Goal: Use online tool/utility: Utilize a website feature to perform a specific function

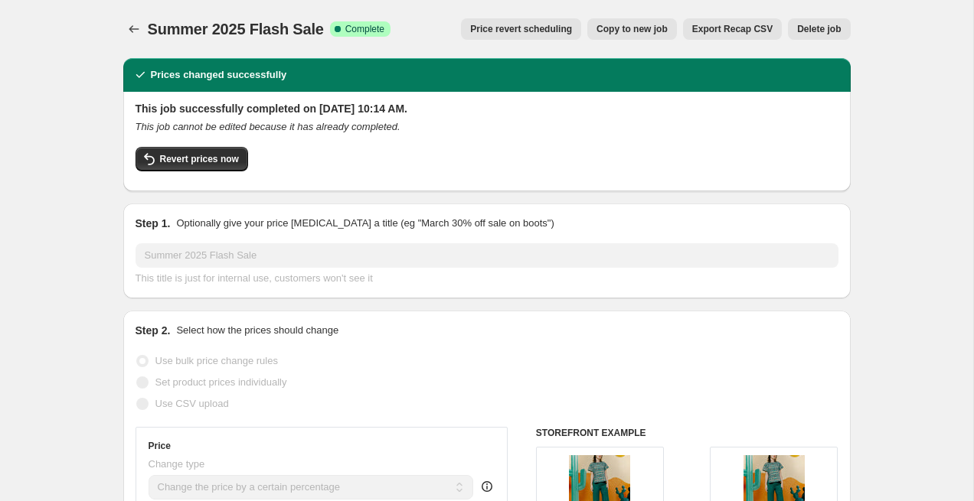
select select "percentage"
select select "collection"
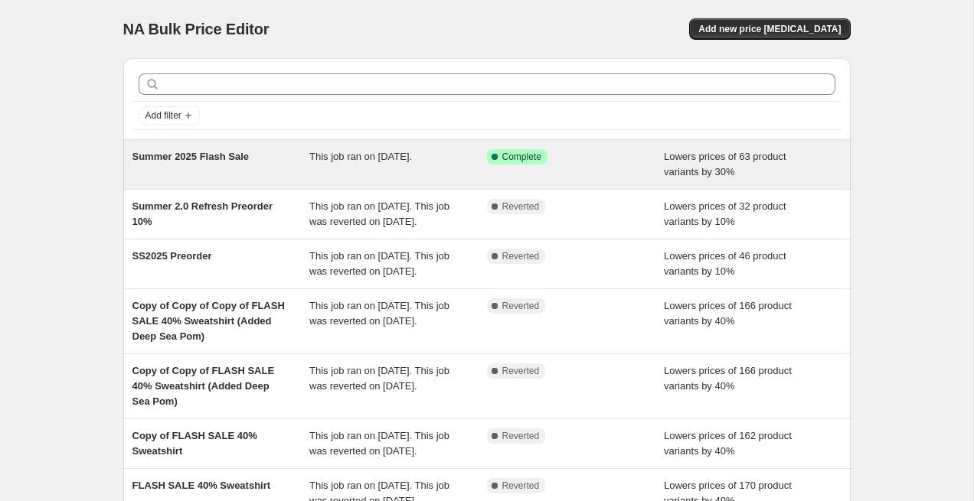
click at [226, 155] on span "Summer 2025 Flash Sale" at bounding box center [190, 156] width 116 height 11
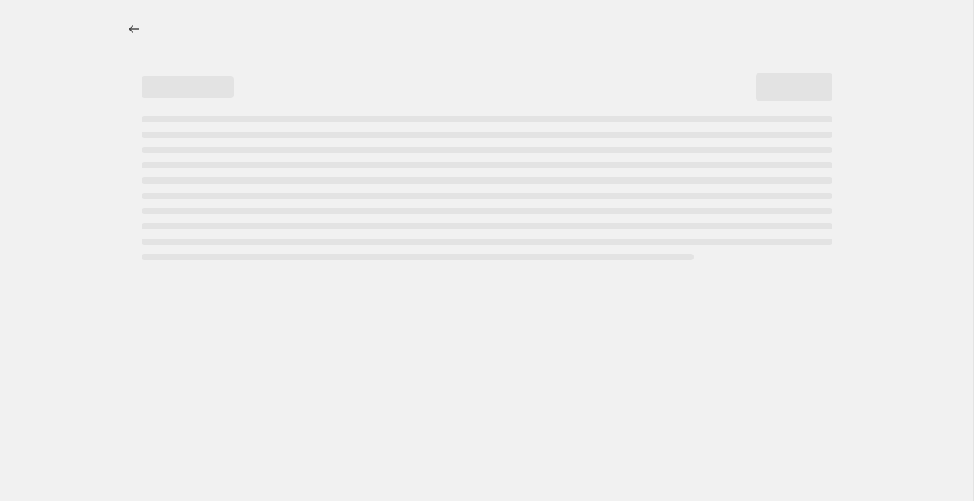
select select "percentage"
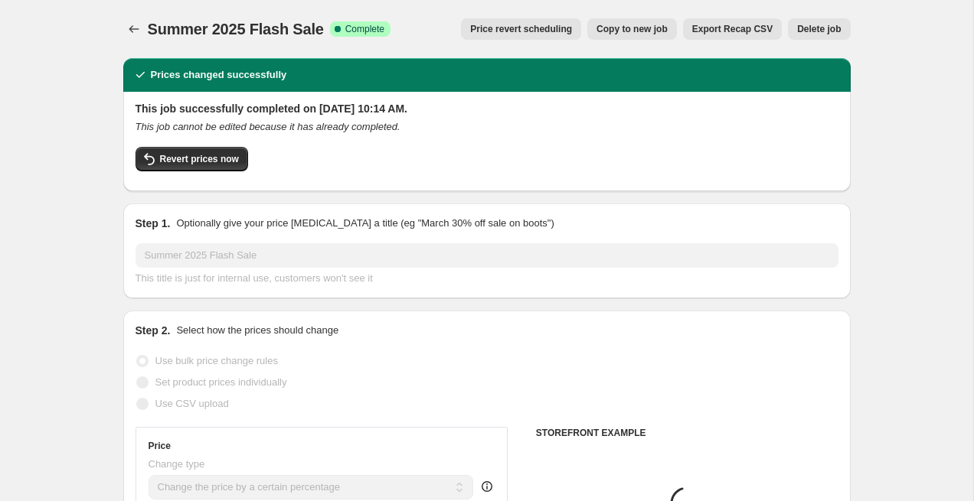
select select "collection"
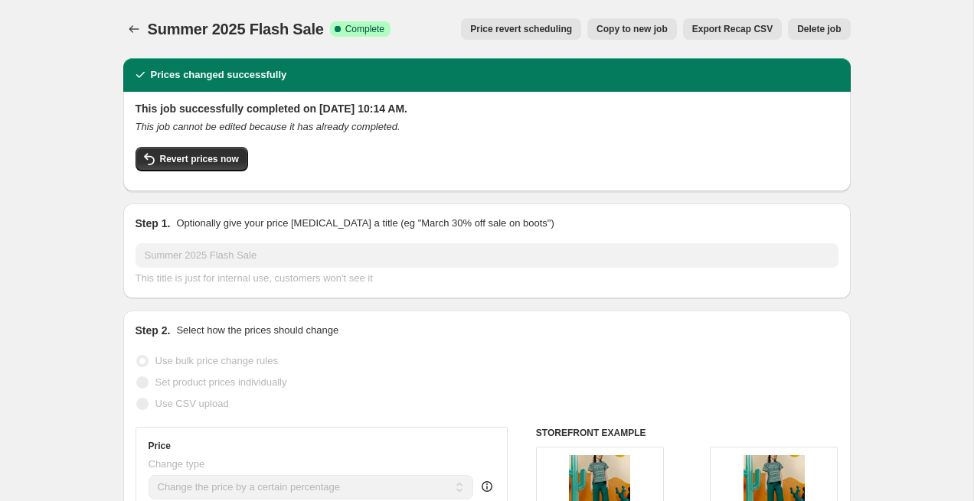
click at [640, 31] on span "Copy to new job" at bounding box center [631, 29] width 71 height 12
select select "percentage"
select select "collection"
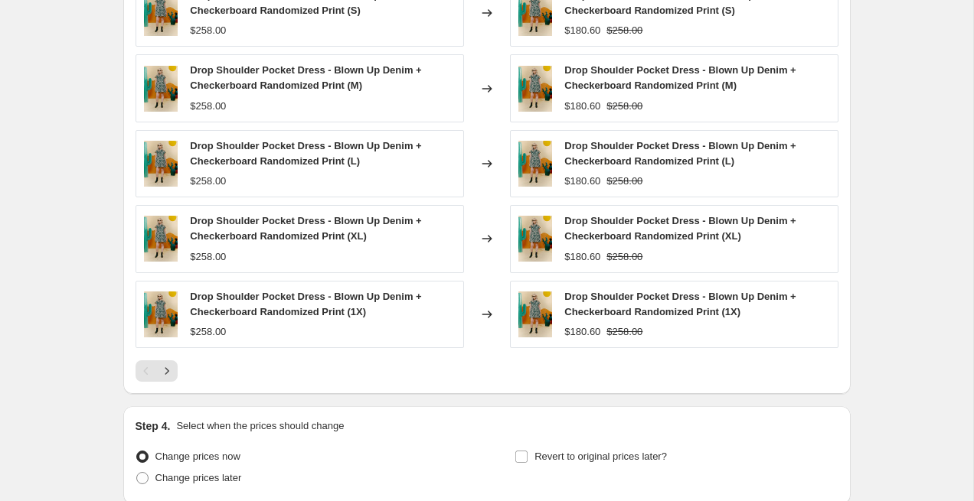
scroll to position [1225, 0]
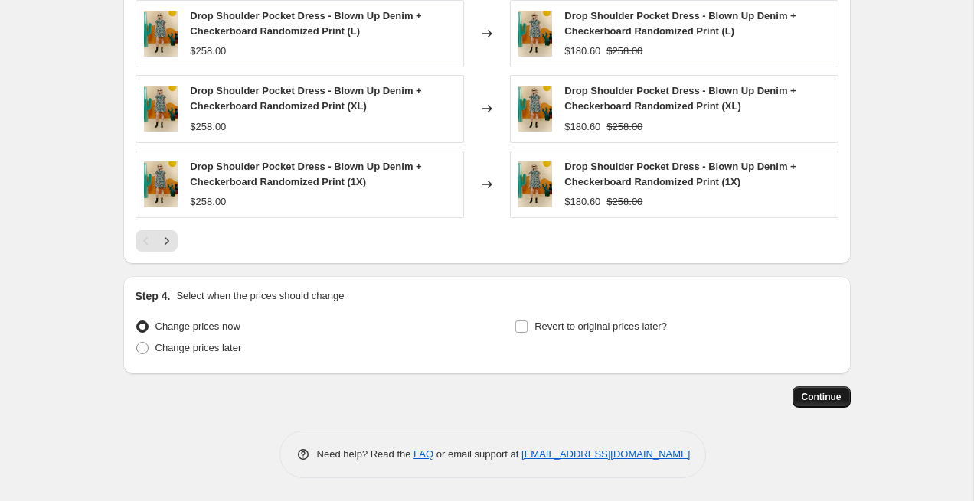
click at [820, 400] on span "Continue" at bounding box center [821, 397] width 40 height 12
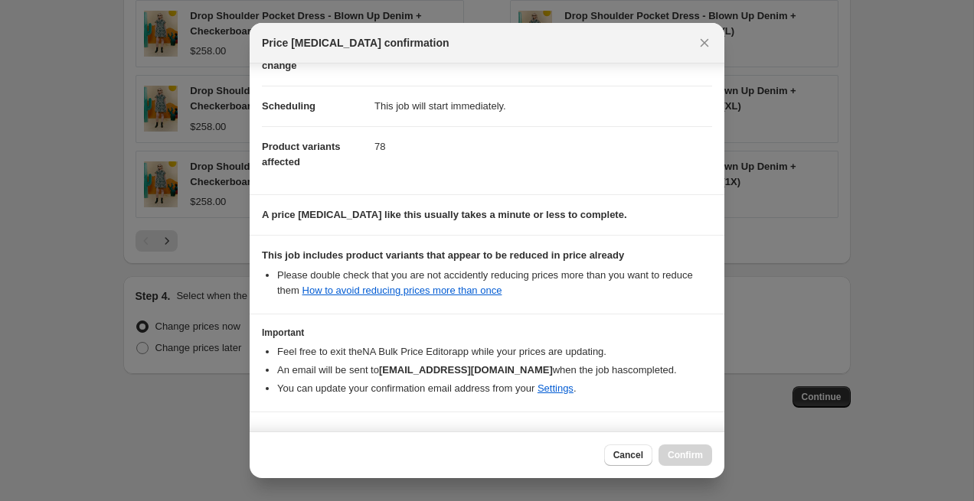
scroll to position [143, 0]
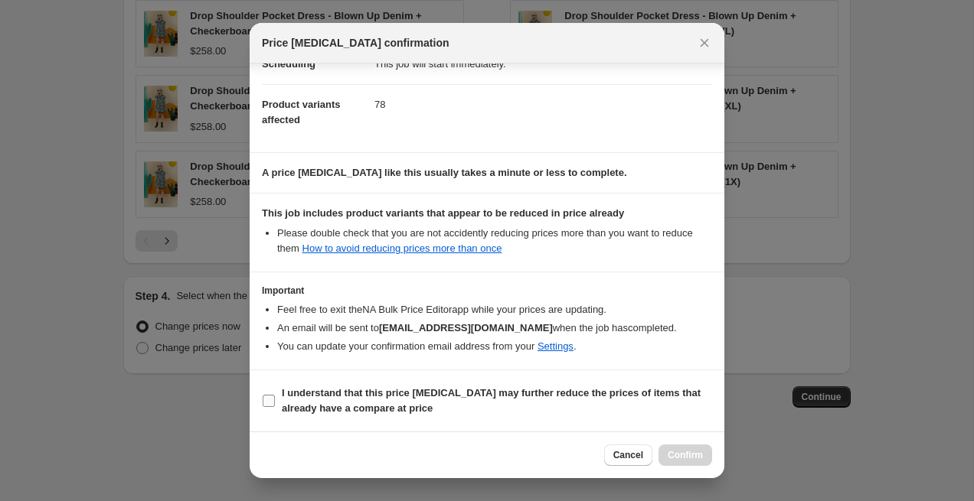
click at [570, 402] on span "I understand that this price change job may further reduce the prices of items …" at bounding box center [497, 401] width 430 height 31
click at [275, 402] on input "I understand that this price change job may further reduce the prices of items …" at bounding box center [269, 401] width 12 height 12
checkbox input "true"
click at [677, 452] on span "Confirm" at bounding box center [684, 455] width 35 height 12
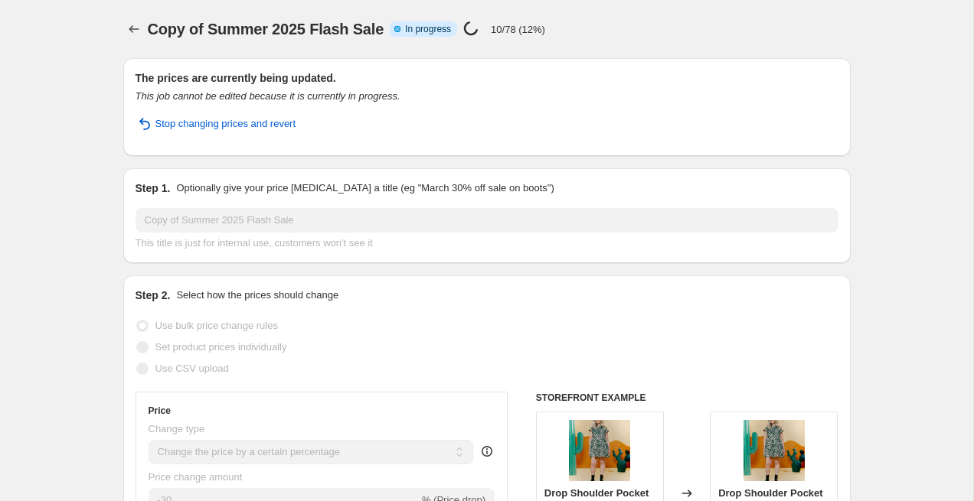
select select "percentage"
select select "collection"
